Goal: Check status: Check status

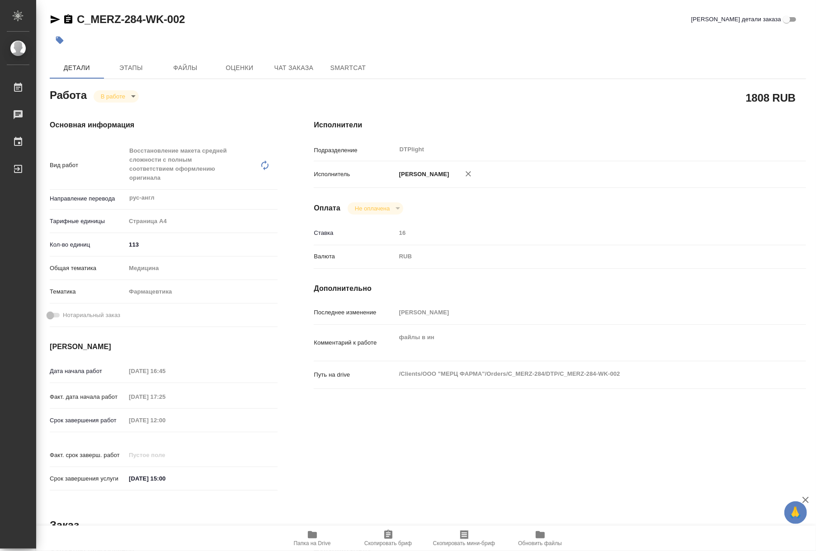
drag, startPoint x: 134, startPoint y: 91, endPoint x: 130, endPoint y: 98, distance: 7.9
click at [134, 92] on div "В работе inProgress" at bounding box center [116, 96] width 45 height 12
click at [123, 94] on body "🙏 .cls-1 fill:#fff; AWATERA Riianova [PERSON_NAME] 0 Чаты График Выйти C_MERZ-2…" at bounding box center [408, 275] width 816 height 551
click at [118, 113] on button "Выполнен" at bounding box center [117, 112] width 33 height 10
type textarea "x"
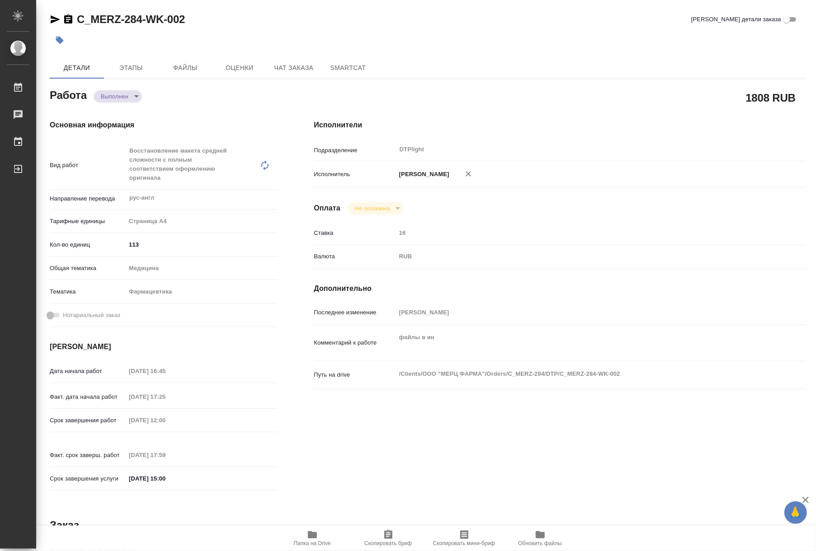
type textarea "x"
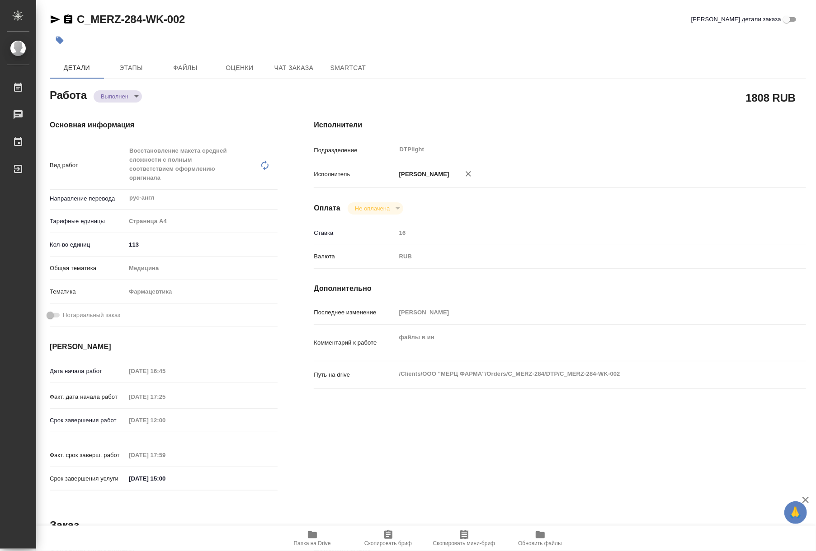
type textarea "x"
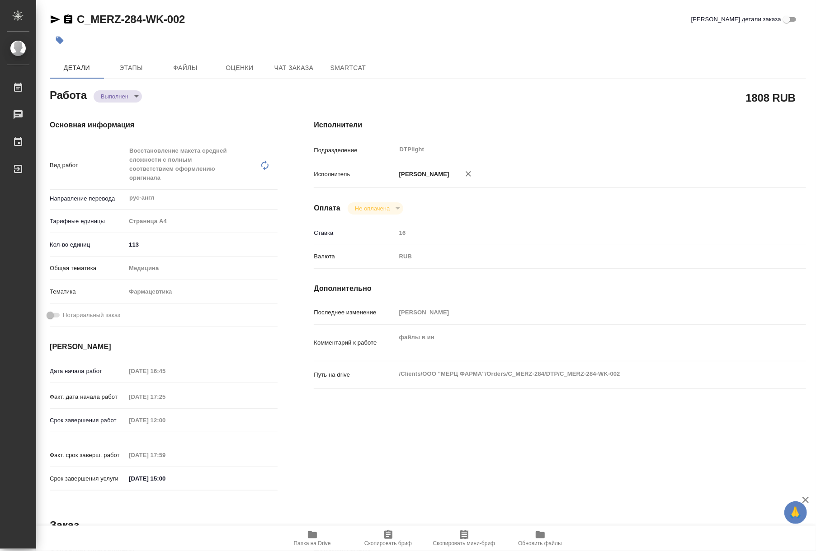
type textarea "x"
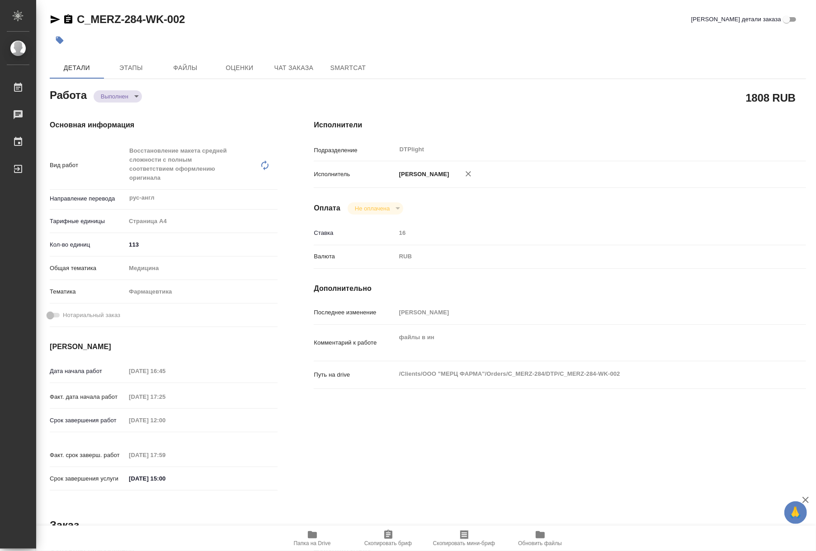
type textarea "x"
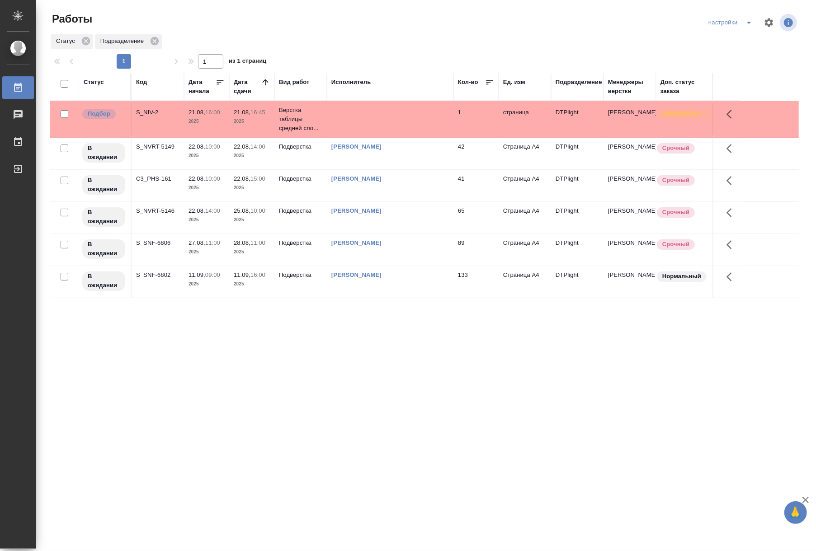
click at [241, 155] on p "2025" at bounding box center [252, 155] width 36 height 9
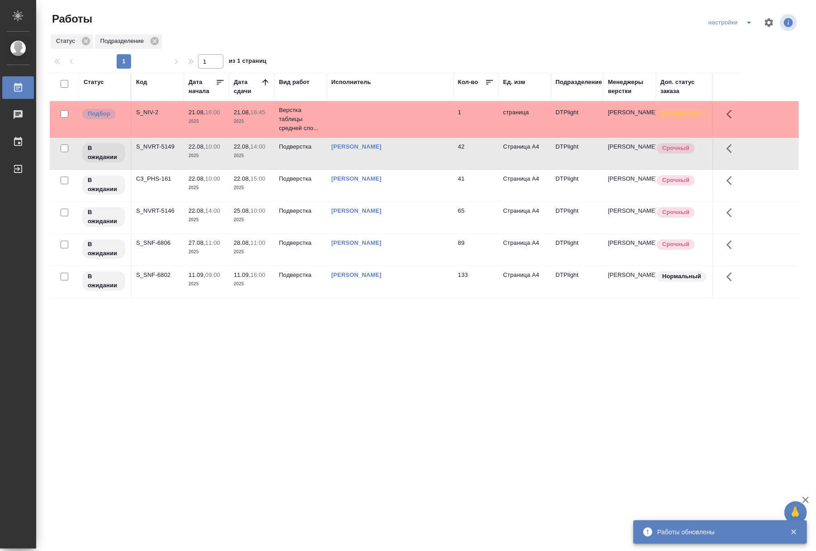
click at [333, 320] on div "Статус Код Дата начала Дата сдачи Вид работ Исполнитель Кол-во Ед. изм Подразде…" at bounding box center [424, 235] width 749 height 325
click at [293, 137] on td "Подверстка" at bounding box center [300, 119] width 52 height 36
click at [545, 313] on div "Статус Код Дата начала Дата сдачи Вид работ Исполнитель Кол-во Ед. изм Подразде…" at bounding box center [424, 235] width 749 height 325
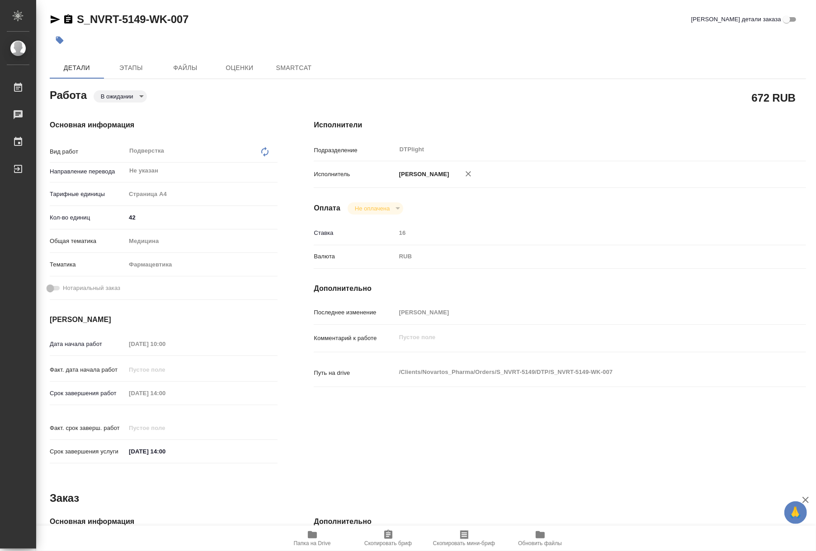
type textarea "x"
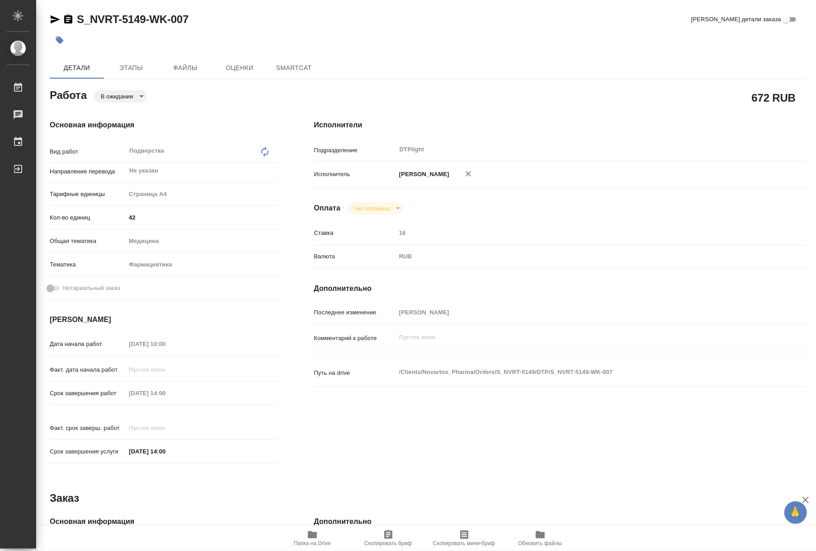
type textarea "x"
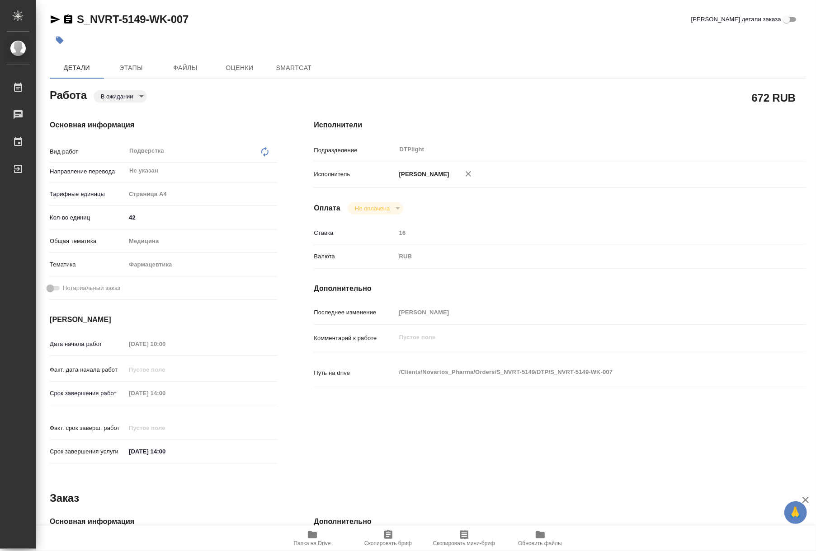
type textarea "x"
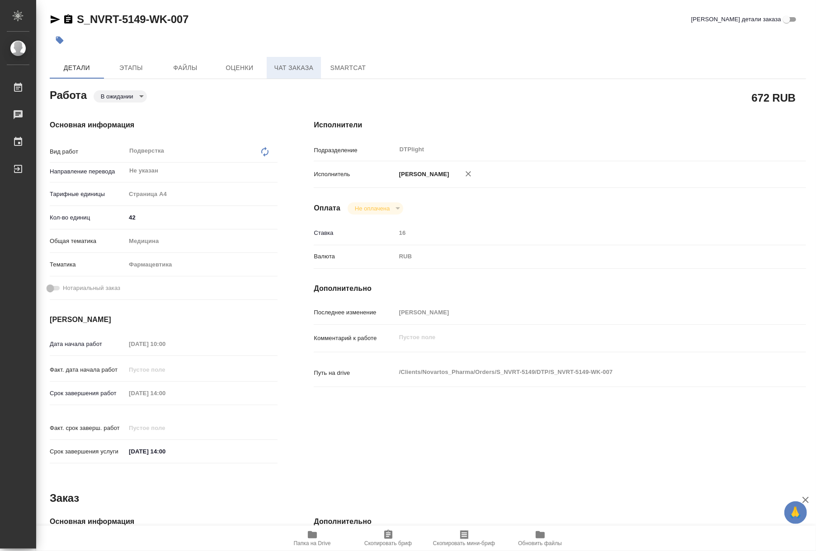
type textarea "x"
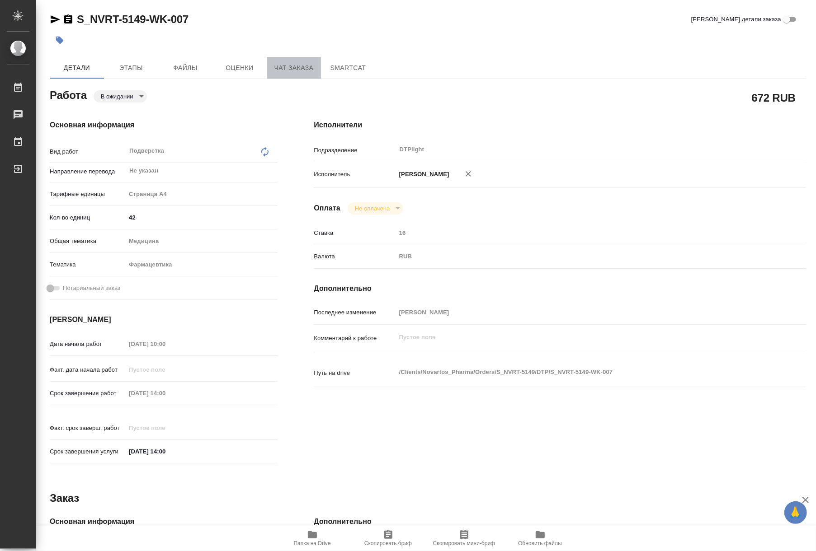
click at [294, 66] on span "Чат заказа" at bounding box center [293, 67] width 43 height 11
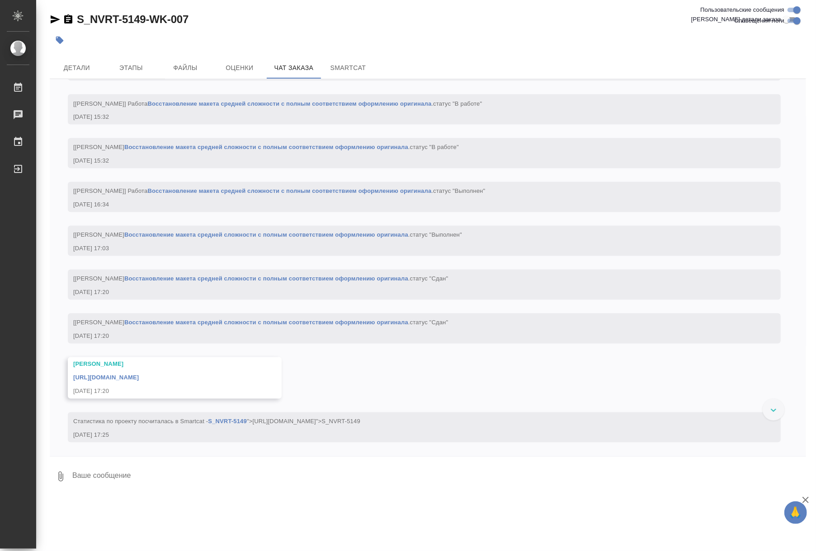
scroll to position [3737, 0]
click at [643, 306] on div "19.08, вторник [Сайдашева Диляра] Клиент оставил комментарий: 19.08.25, 17:45 […" at bounding box center [428, 267] width 756 height 377
click at [86, 73] on span "Детали" at bounding box center [76, 67] width 43 height 11
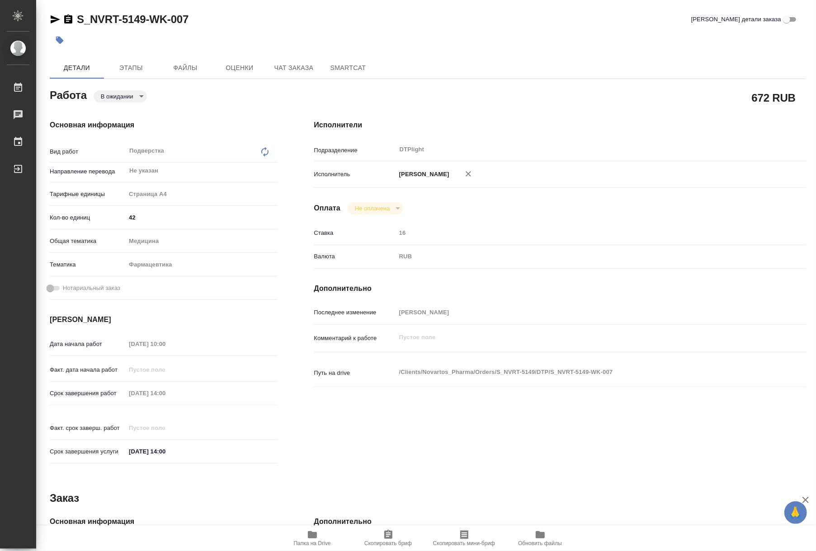
type textarea "x"
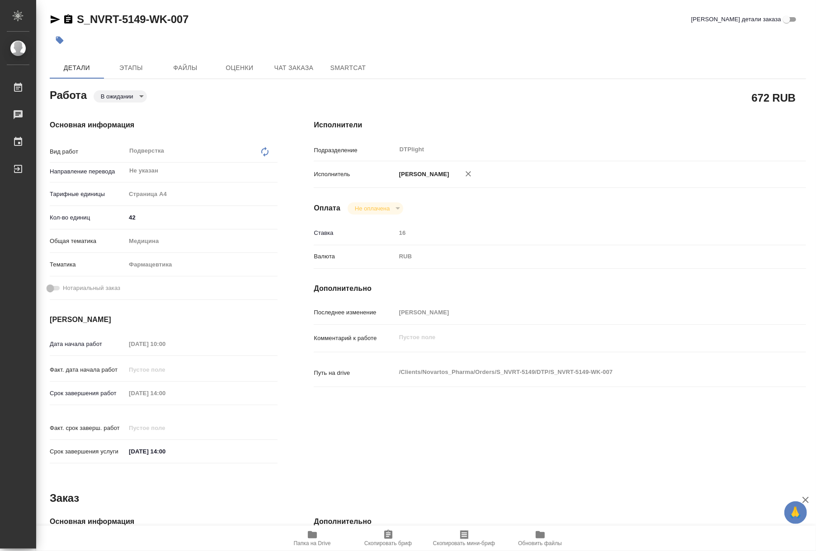
type textarea "x"
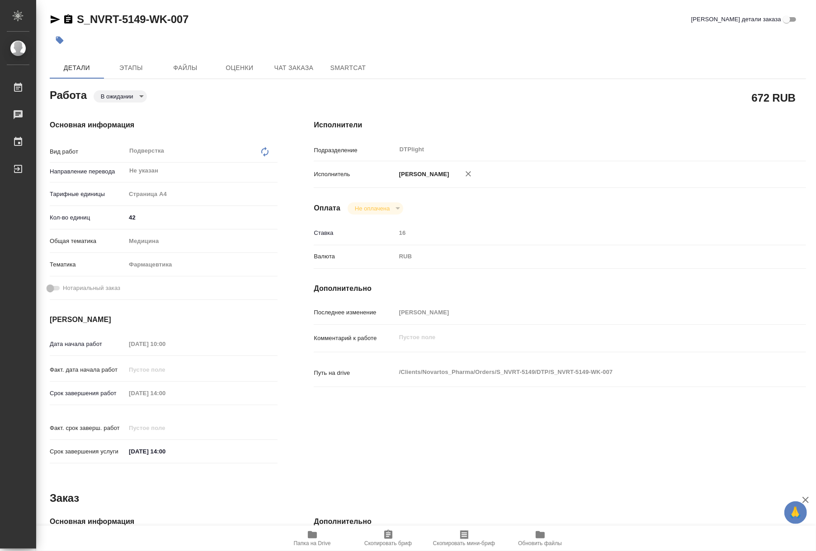
type textarea "x"
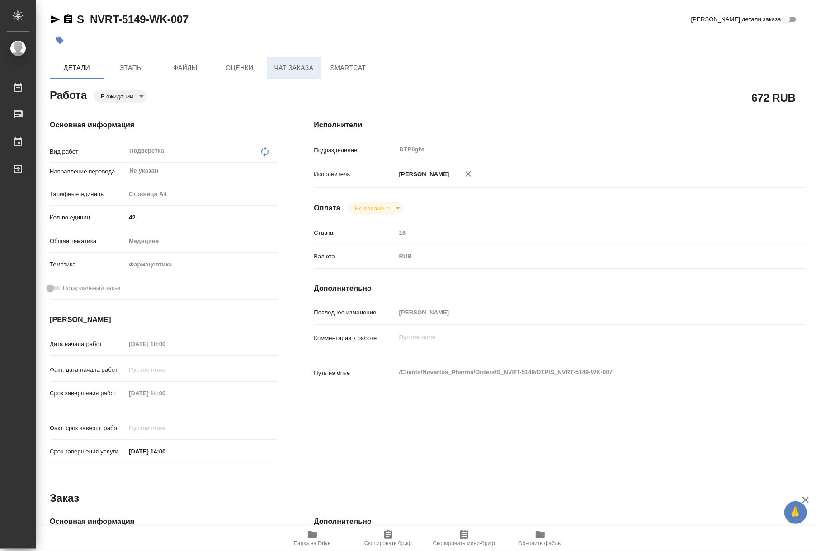
click at [297, 73] on span "Чат заказа" at bounding box center [293, 67] width 43 height 11
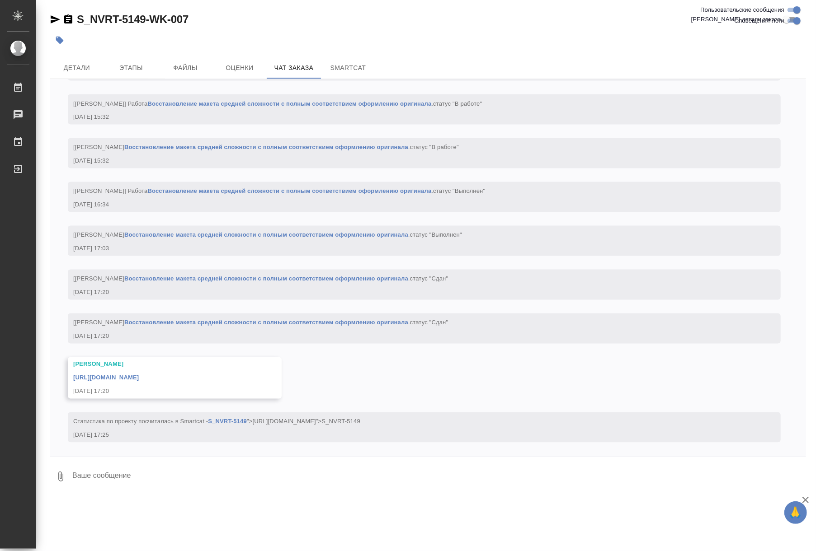
scroll to position [3737, 0]
click at [270, 276] on link "Восстановление макета средней сложности с полным соответствием оформлению ориги…" at bounding box center [266, 279] width 284 height 7
click at [286, 191] on link "Восстановление макета средней сложности с полным соответствием оформлению ориги…" at bounding box center [289, 191] width 284 height 7
click at [82, 69] on span "Детали" at bounding box center [76, 67] width 43 height 11
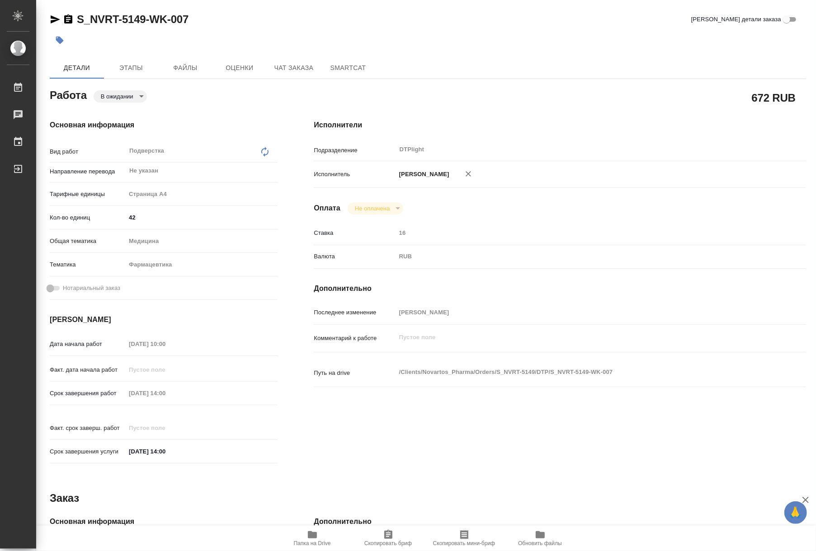
type textarea "x"
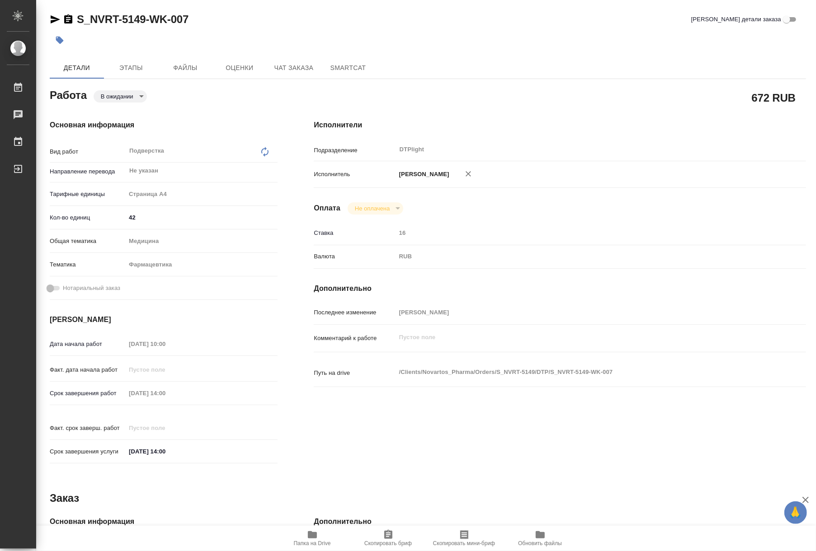
type textarea "x"
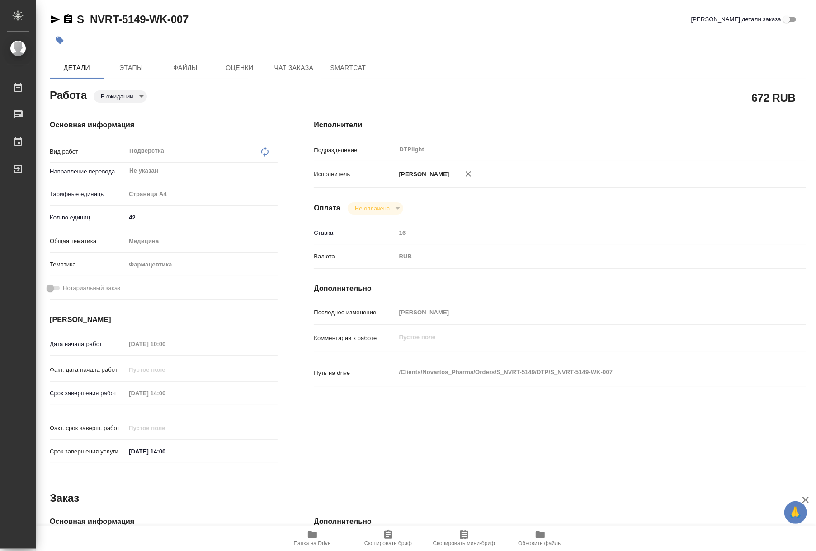
type textarea "x"
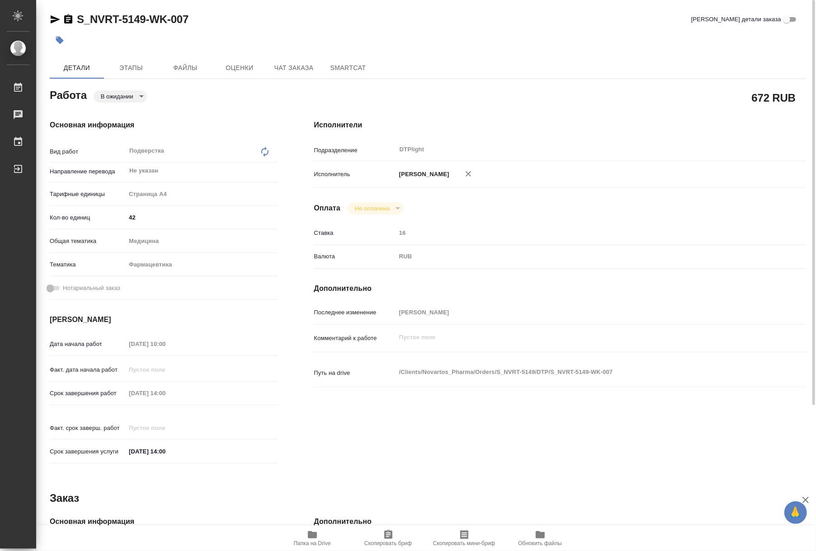
click at [54, 20] on icon "button" at bounding box center [55, 19] width 9 height 8
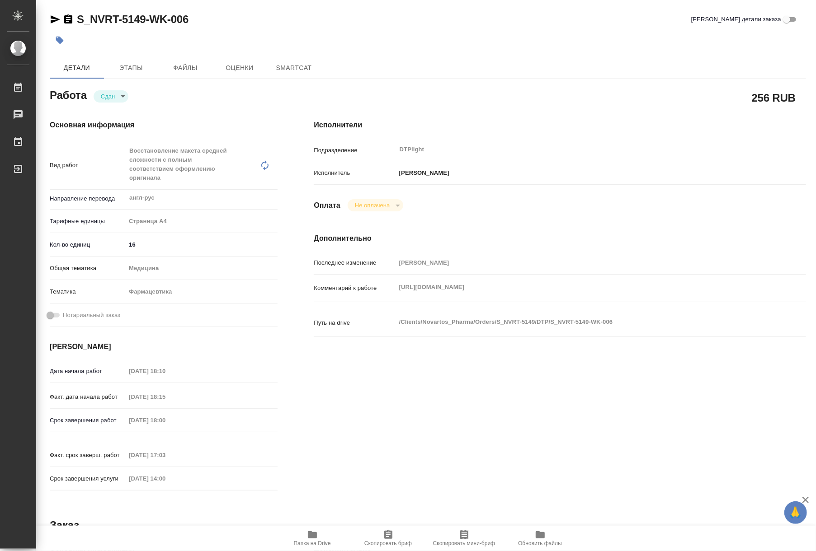
type textarea "x"
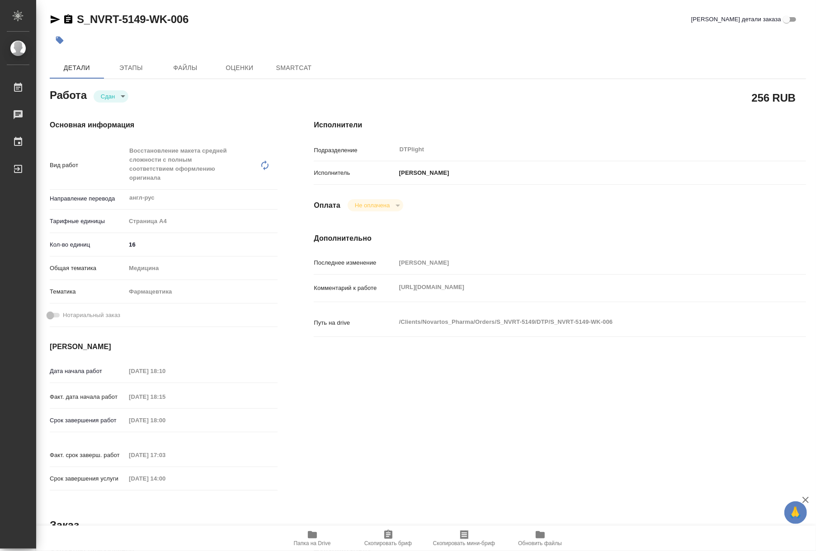
type textarea "x"
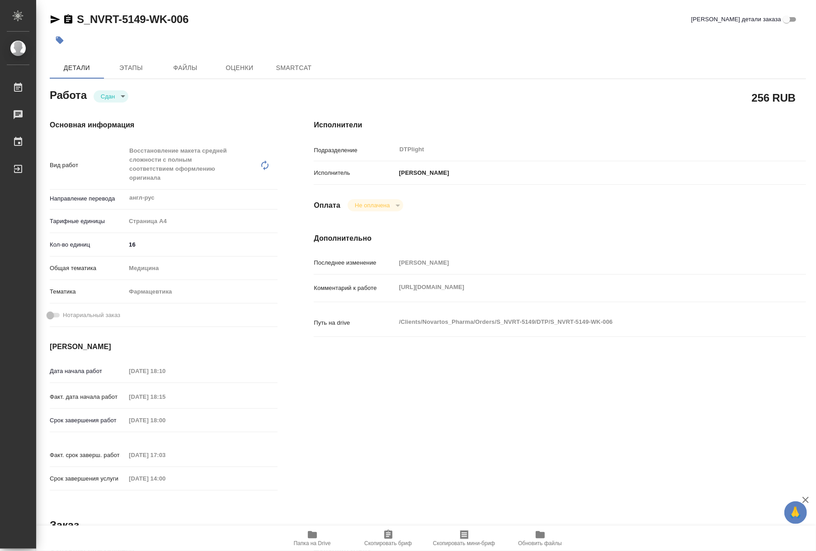
type textarea "x"
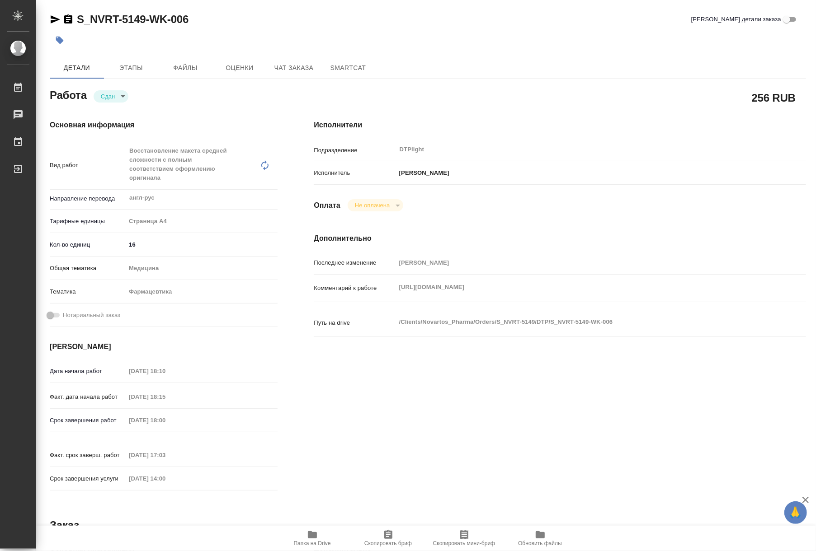
type textarea "x"
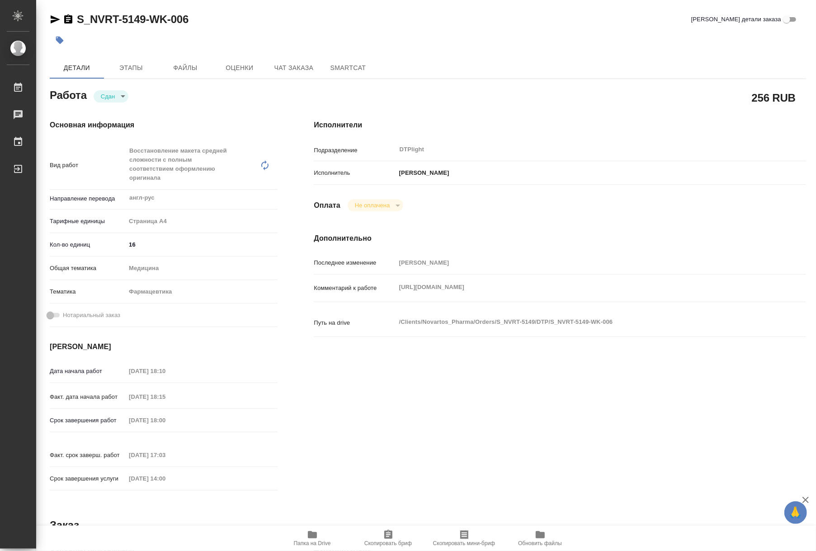
click at [308, 536] on icon "button" at bounding box center [312, 535] width 9 height 7
type textarea "x"
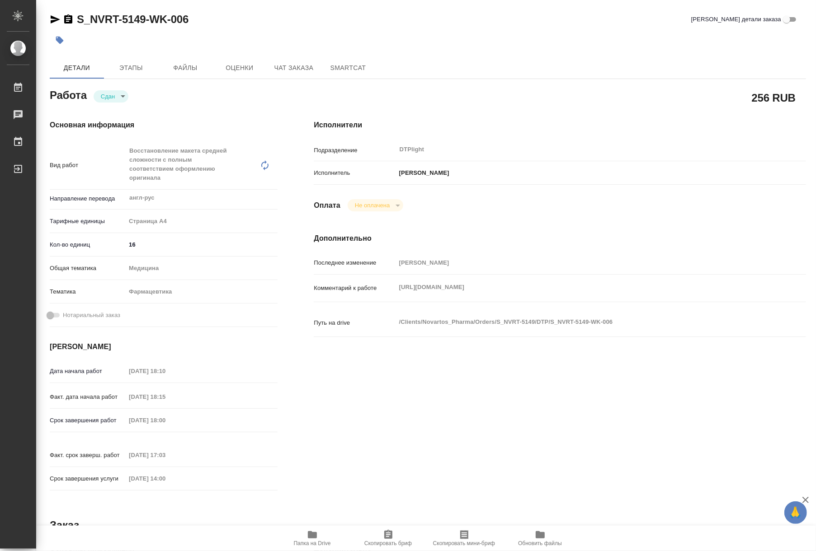
type textarea "x"
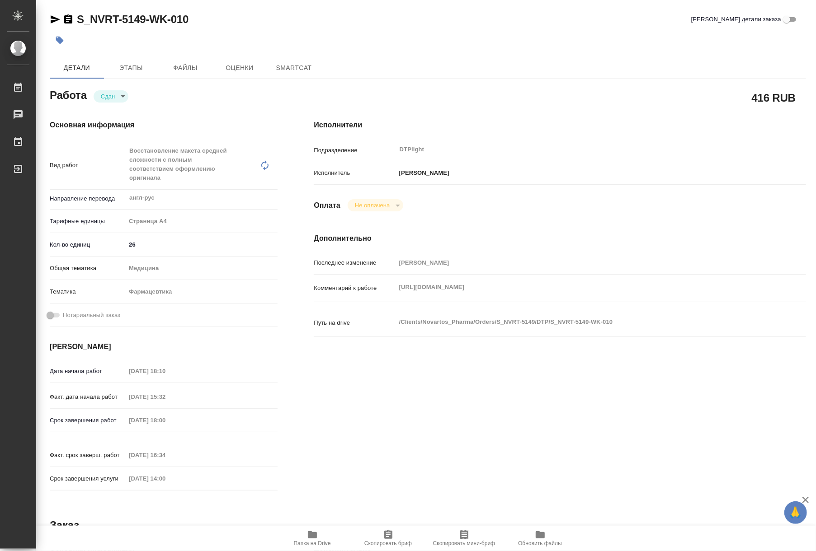
type textarea "x"
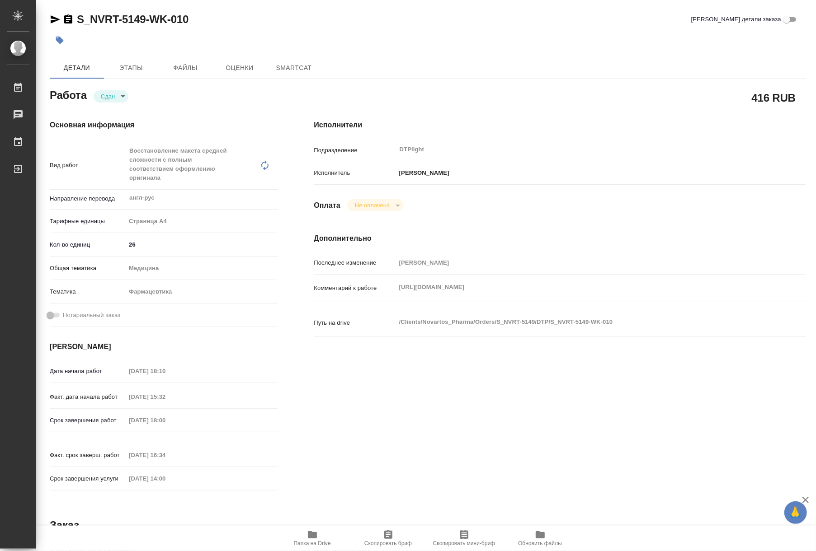
type textarea "x"
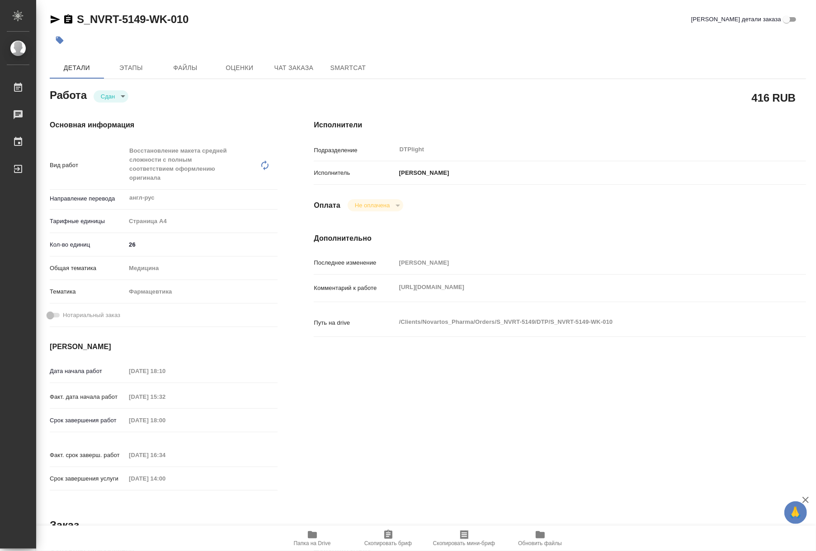
type textarea "x"
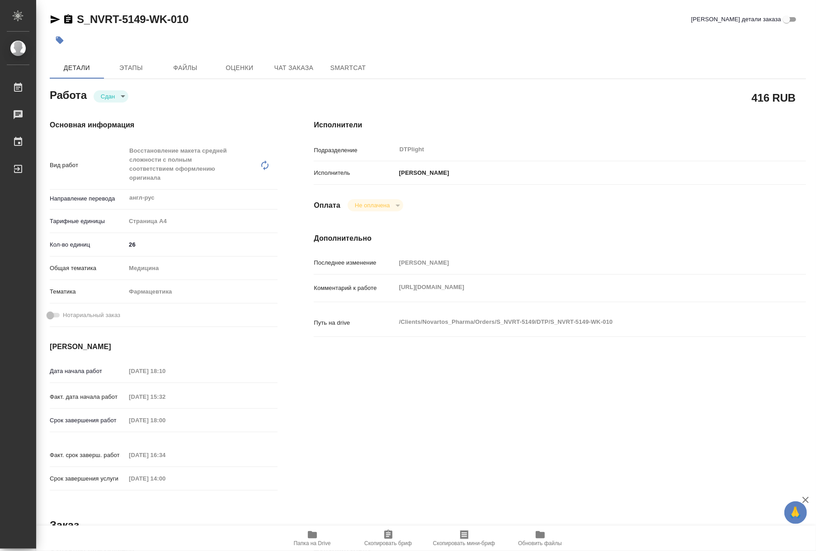
type textarea "x"
click at [316, 545] on span "Папка на Drive" at bounding box center [312, 544] width 37 height 6
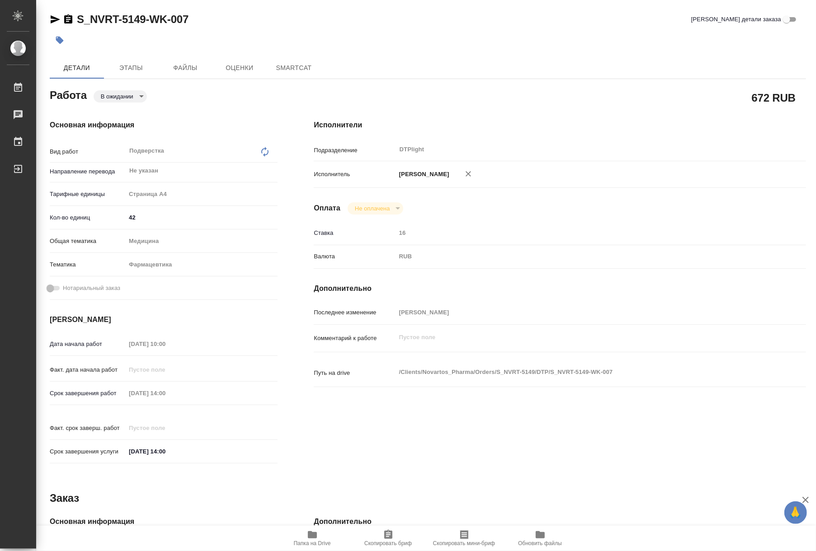
type textarea "x"
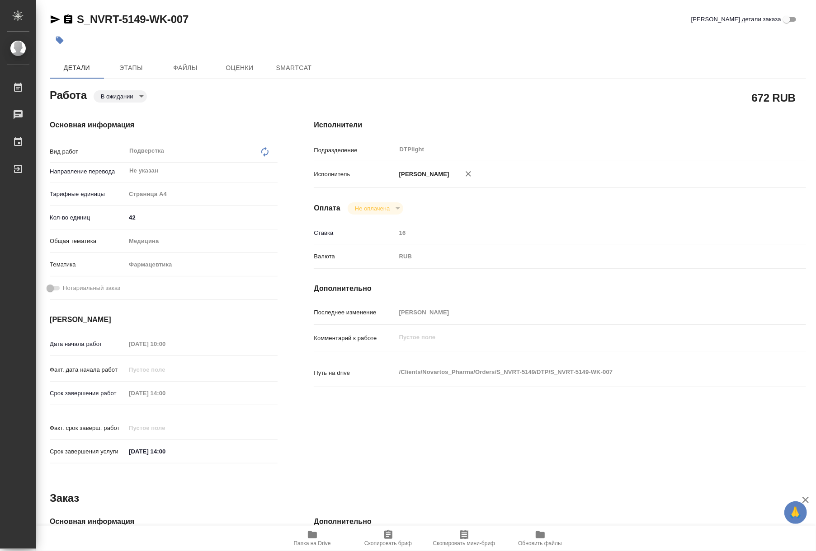
type textarea "x"
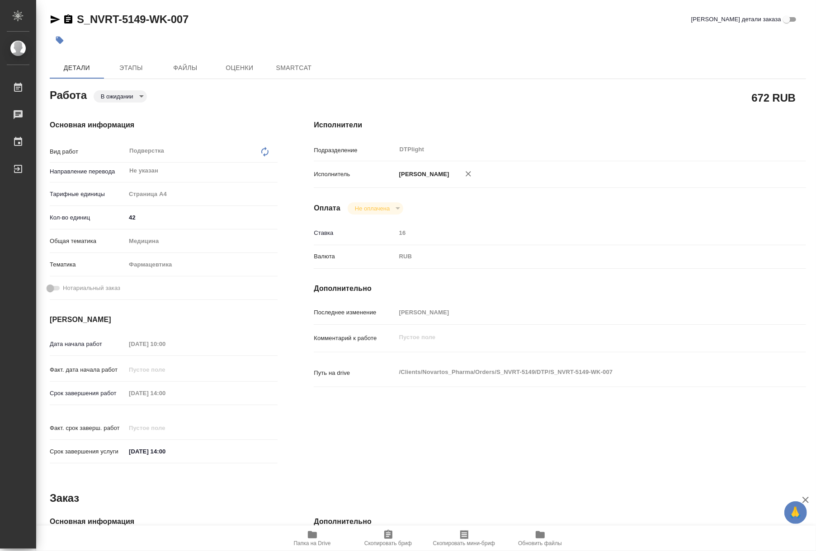
type textarea "x"
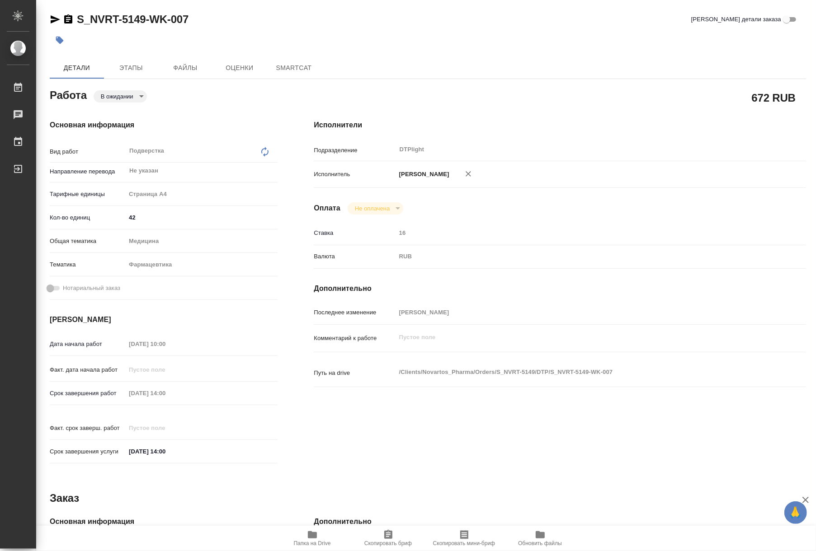
type textarea "x"
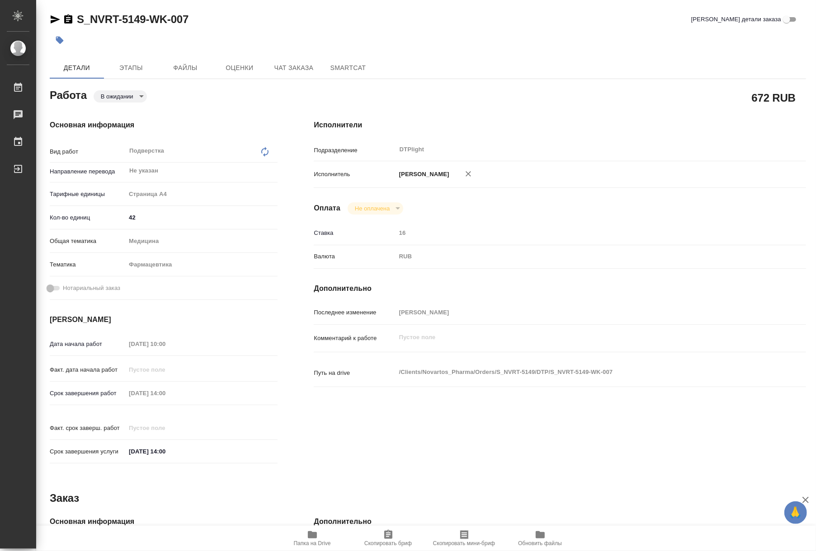
type textarea "x"
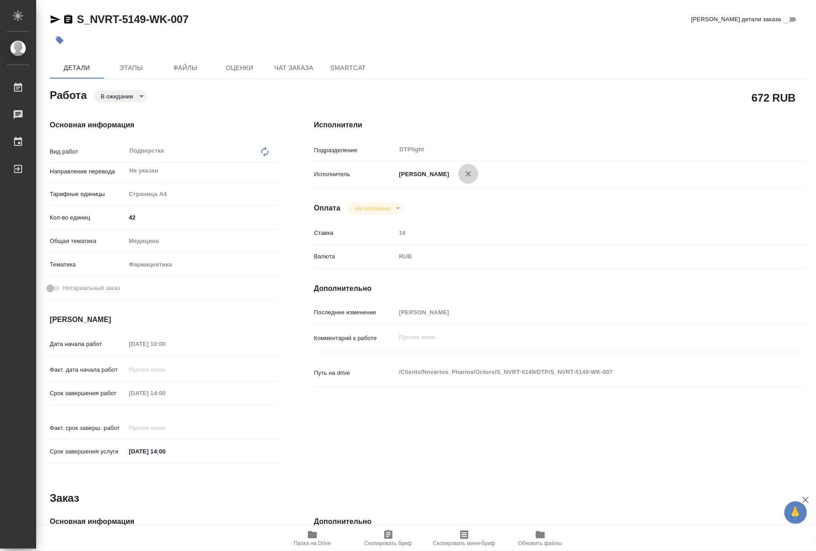
click at [471, 175] on icon "button" at bounding box center [468, 173] width 5 height 5
type textarea "x"
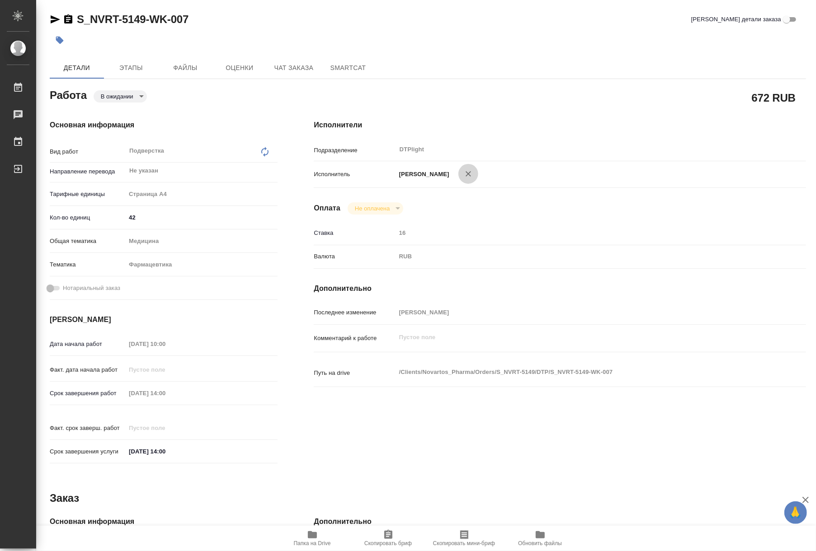
type textarea "x"
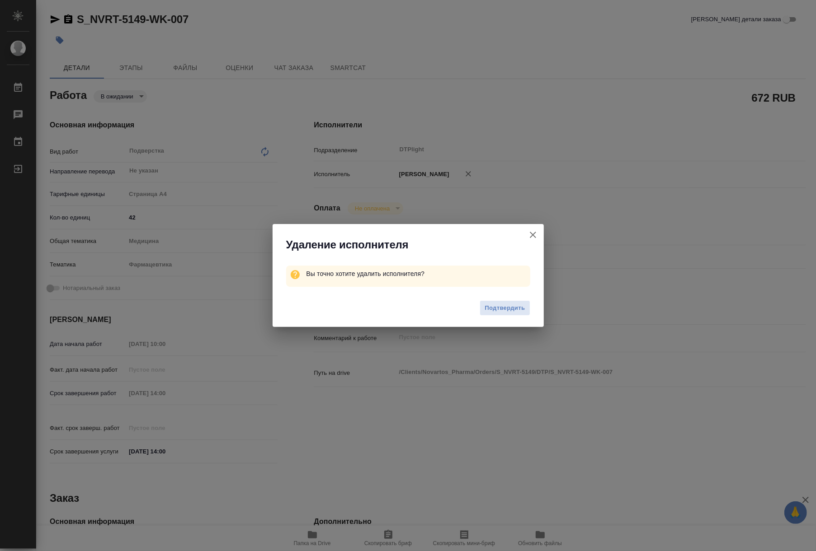
type textarea "x"
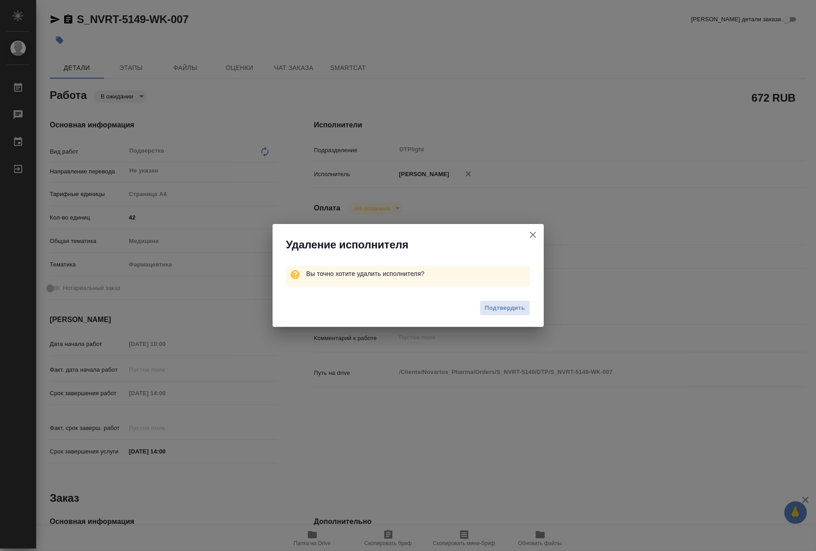
click at [536, 231] on icon "button" at bounding box center [533, 235] width 11 height 11
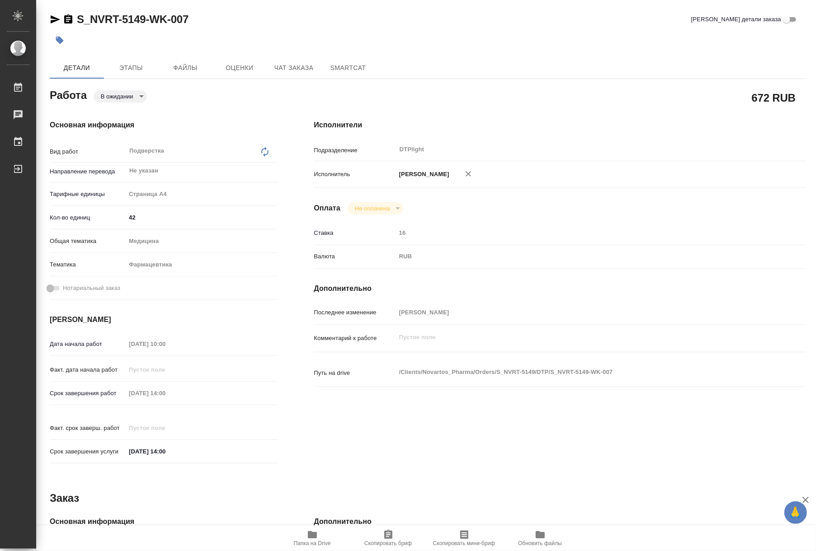
type textarea "x"
